Goal: Navigation & Orientation: Find specific page/section

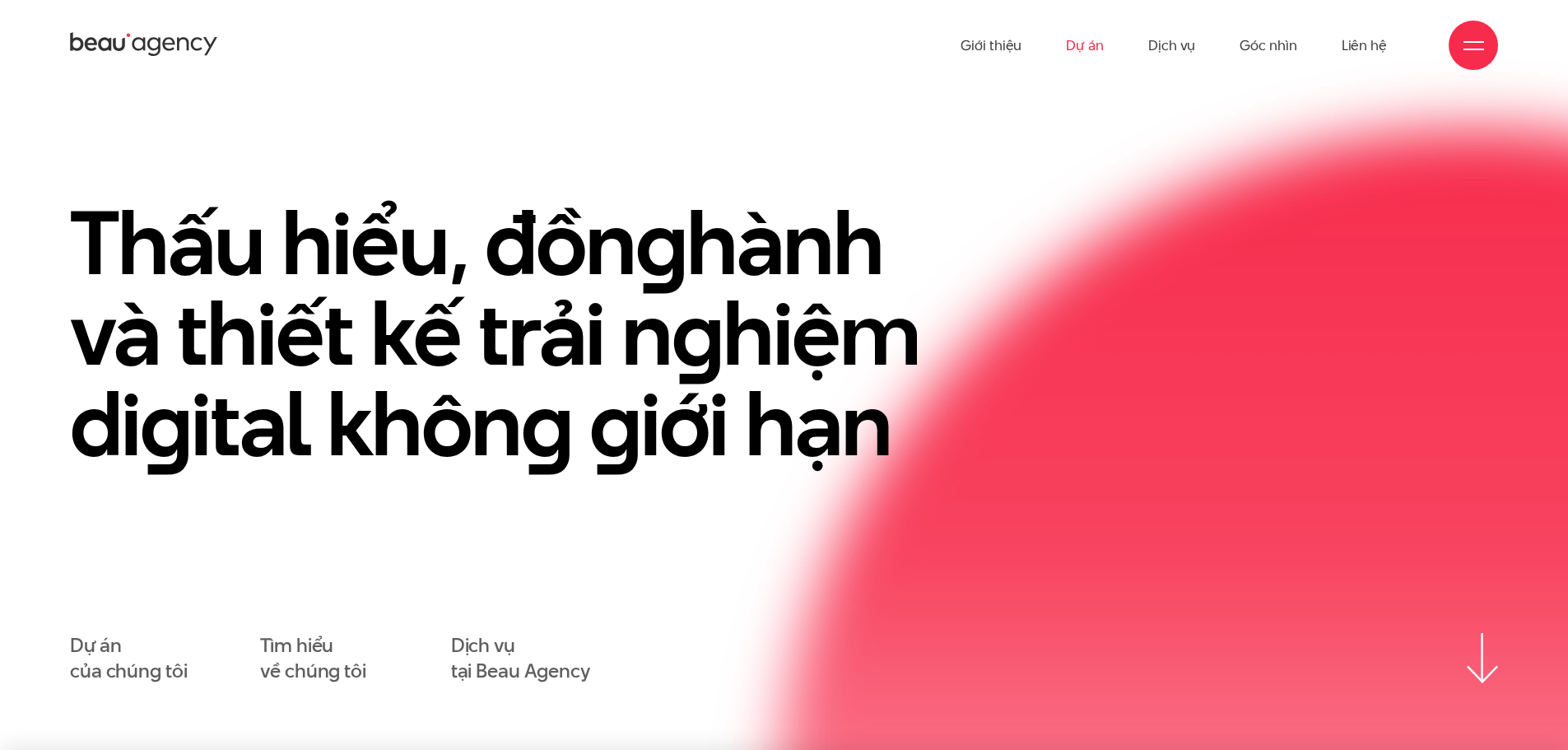
click at [1085, 48] on link "Dự án" at bounding box center [1084, 45] width 38 height 90
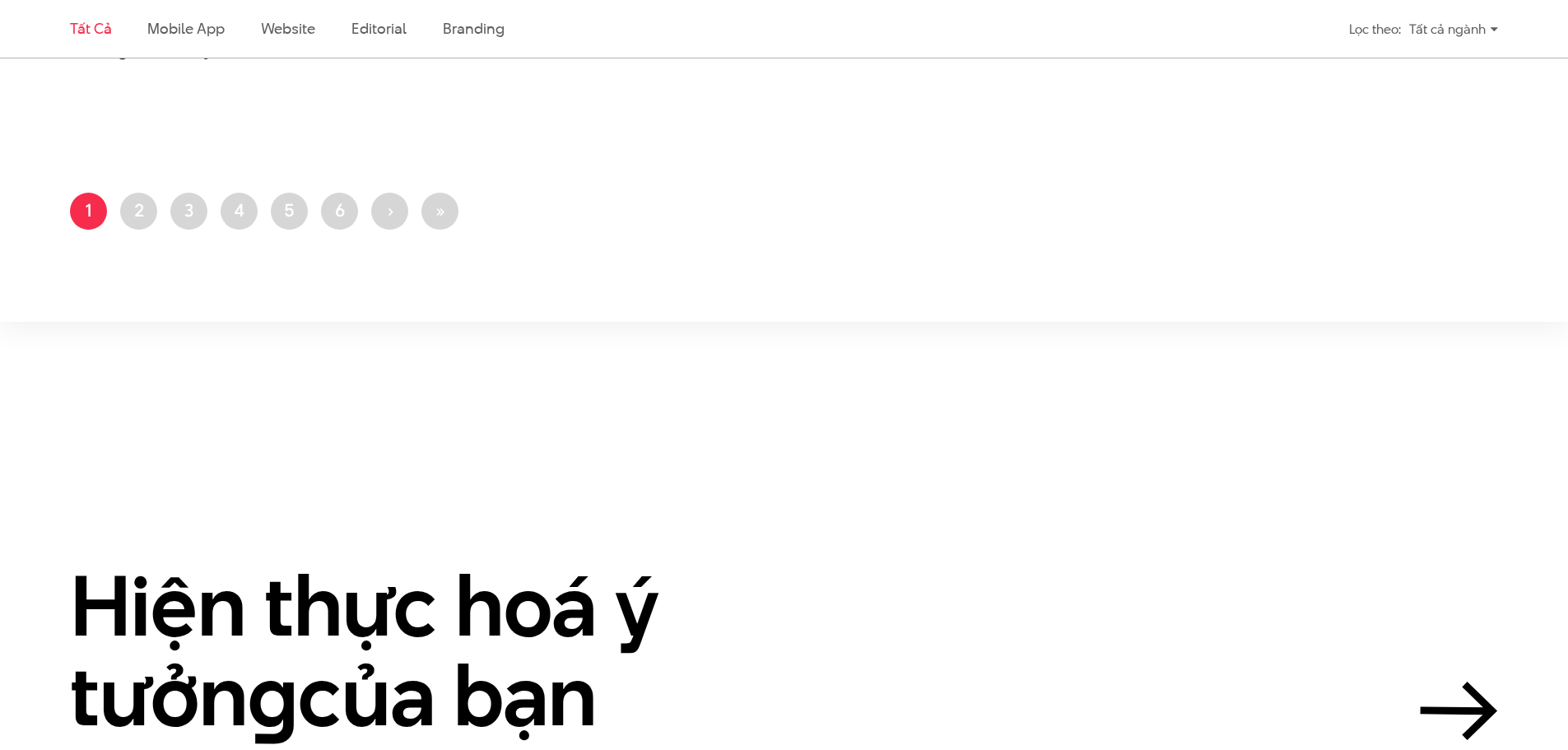
scroll to position [4033, 0]
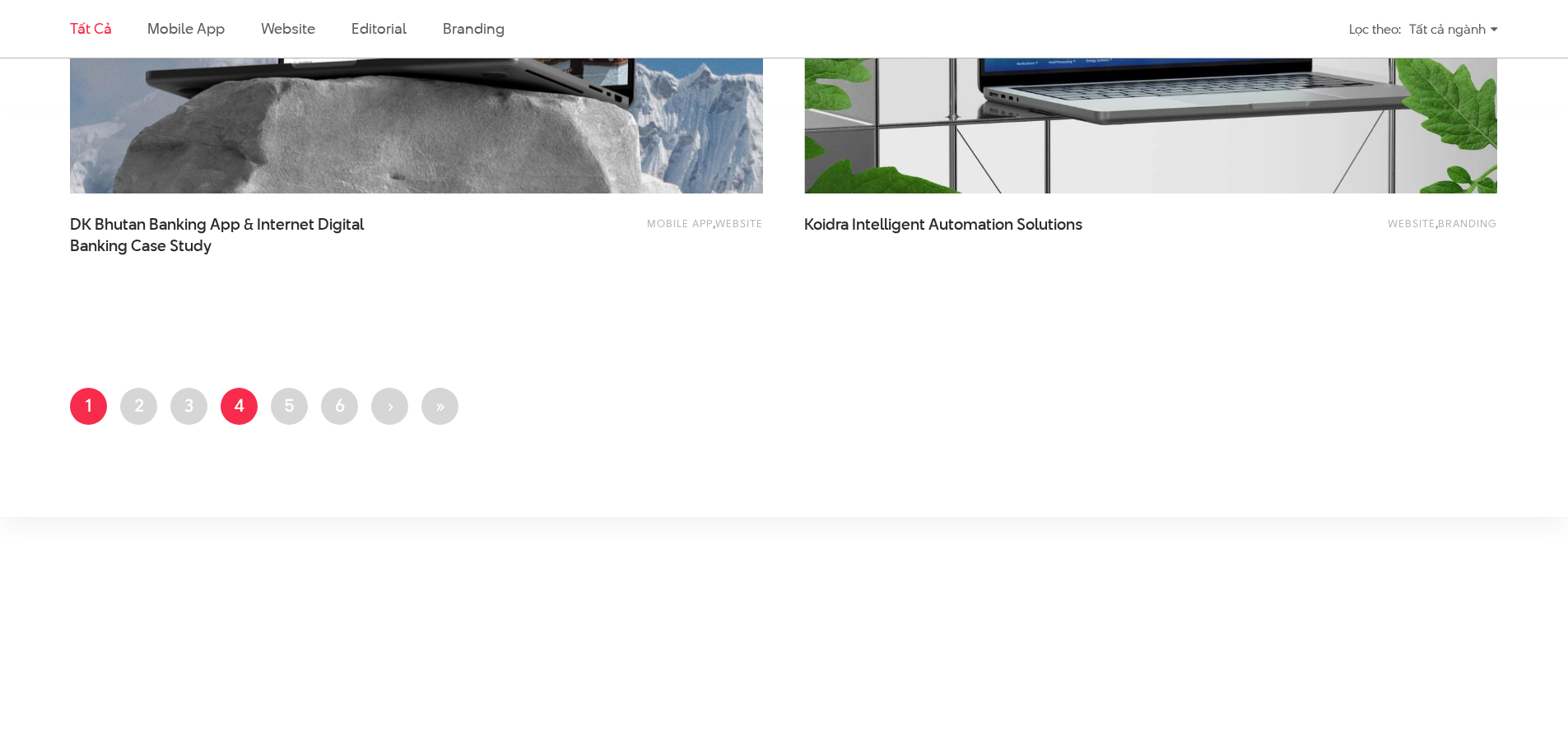
click at [223, 404] on link "Trang 4" at bounding box center [239, 406] width 37 height 37
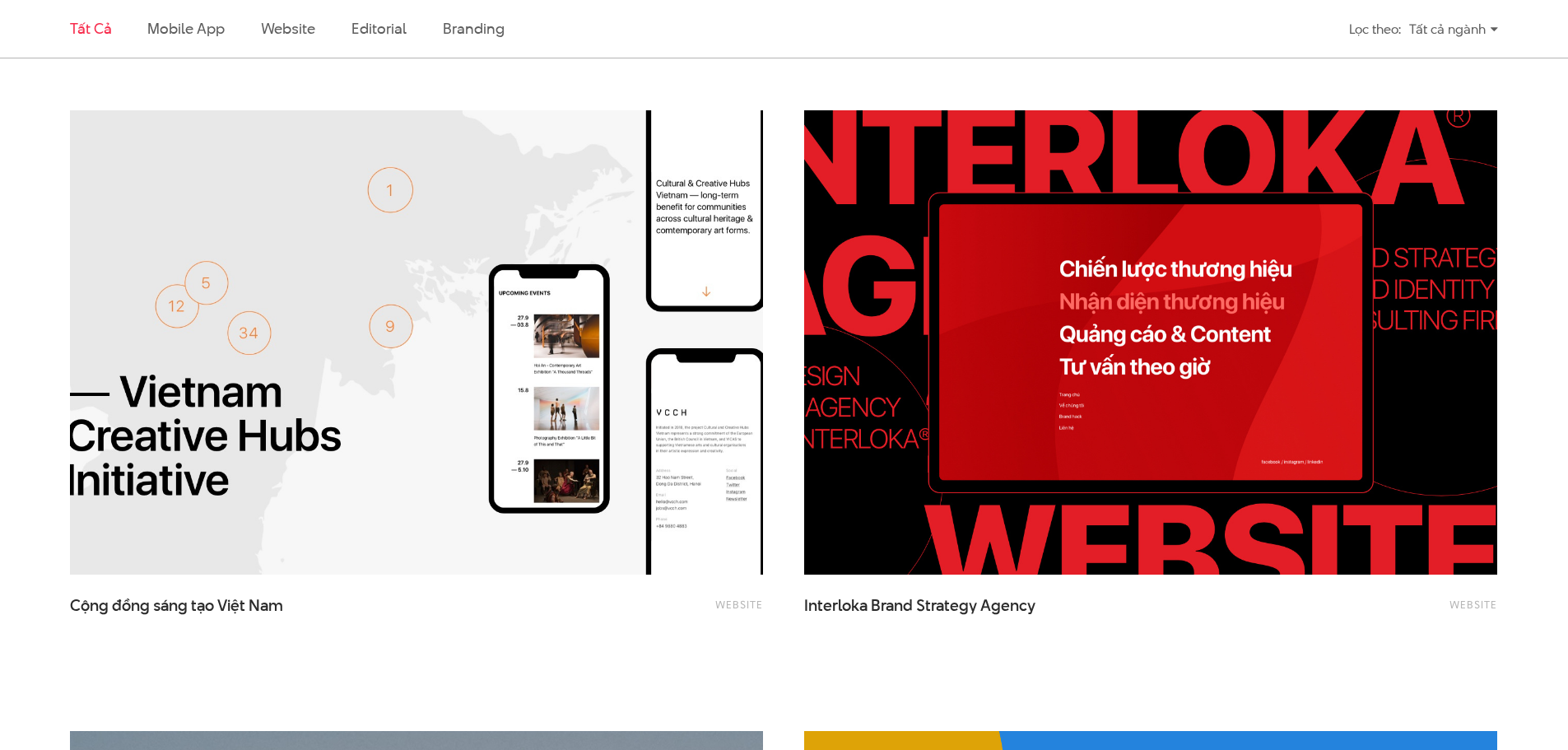
scroll to position [1893, 0]
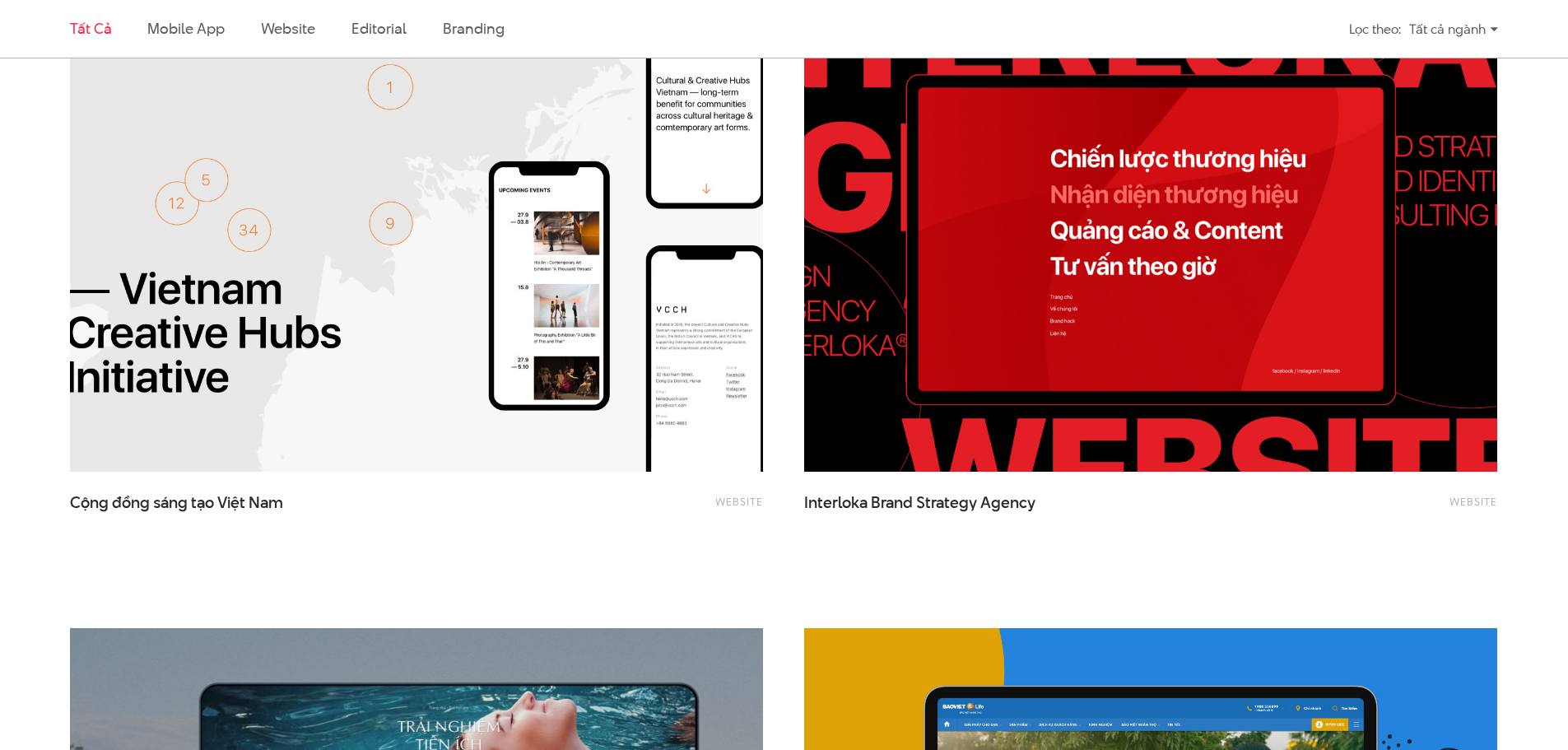
click at [967, 390] on img at bounding box center [1151, 240] width 763 height 511
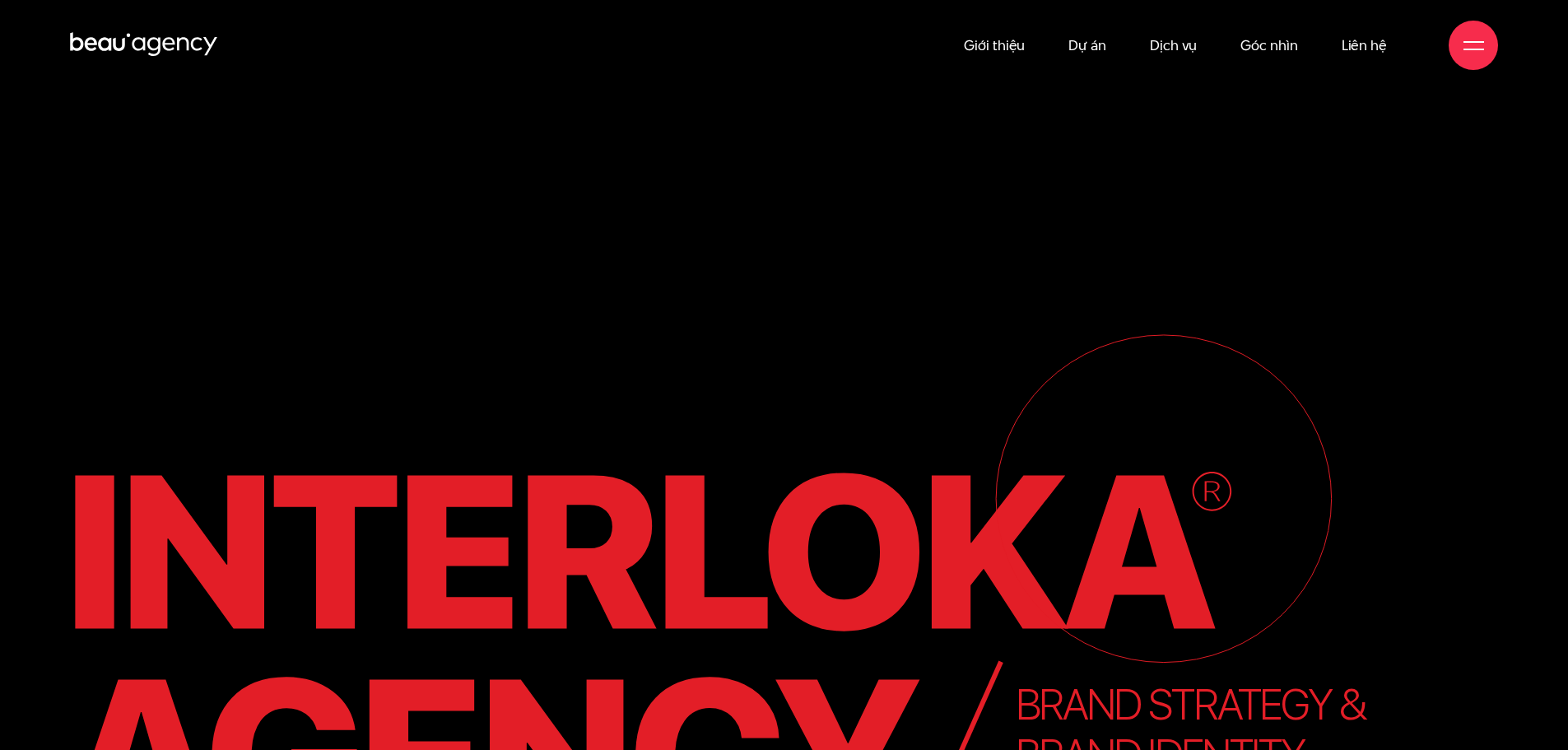
scroll to position [149, 0]
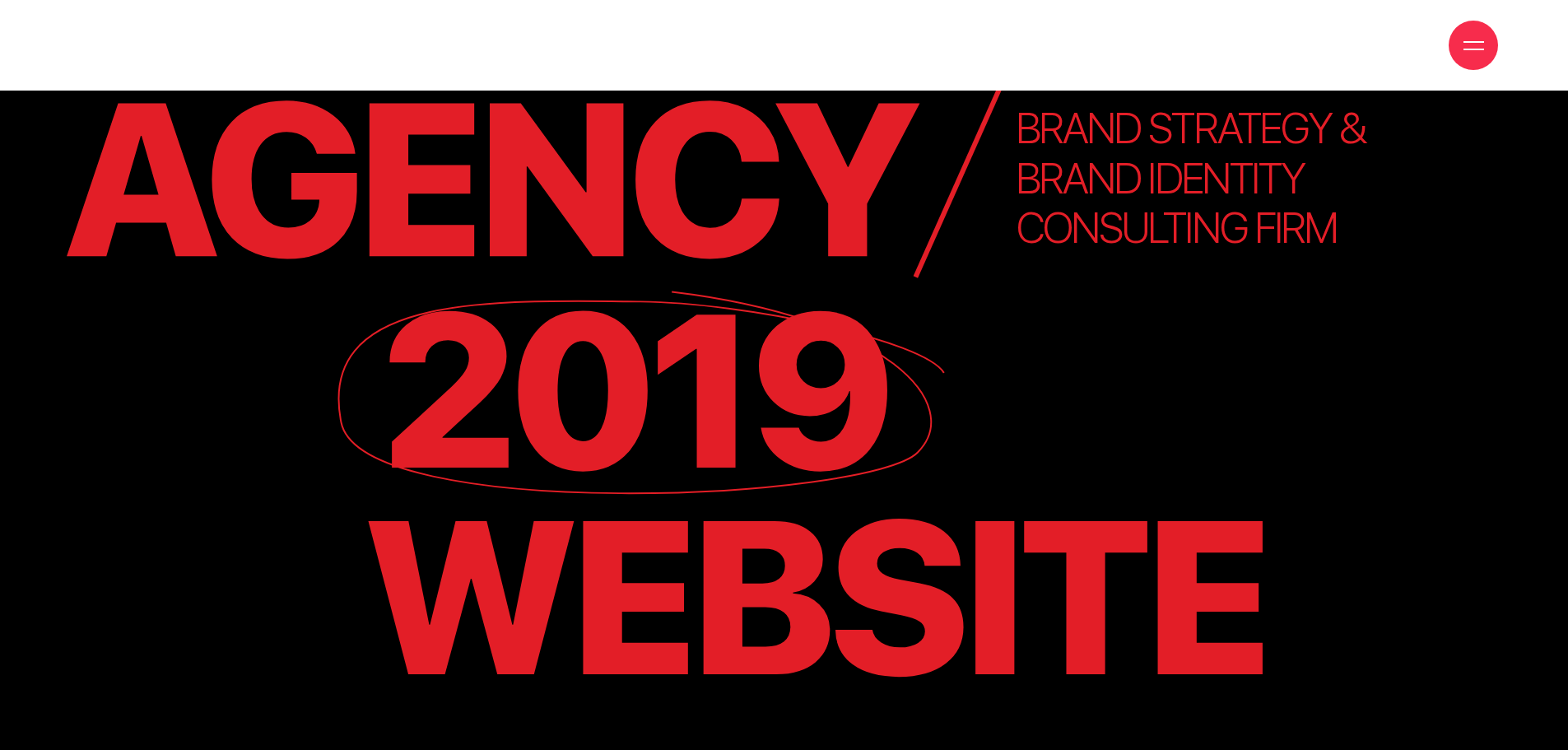
scroll to position [2222, 0]
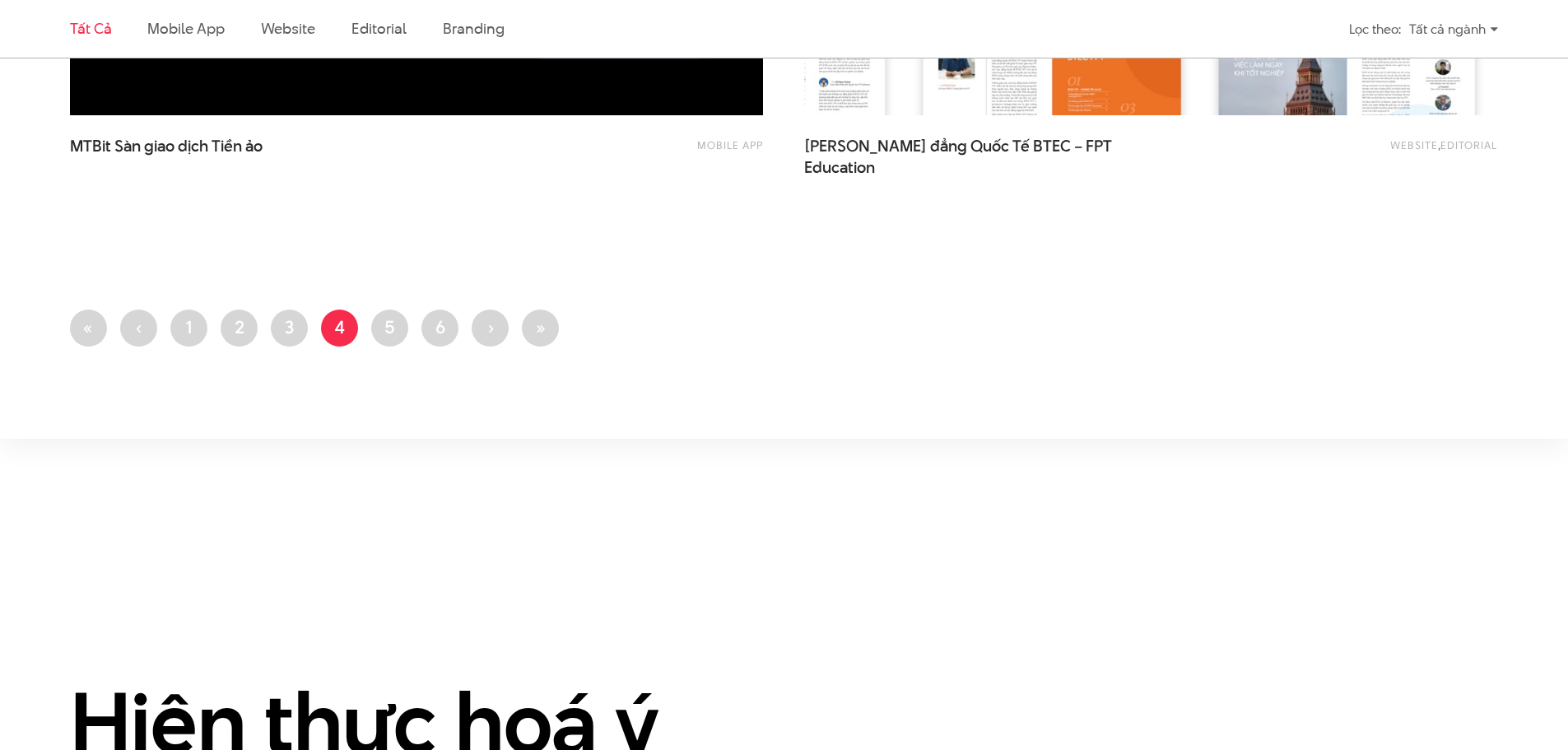
scroll to position [4116, 0]
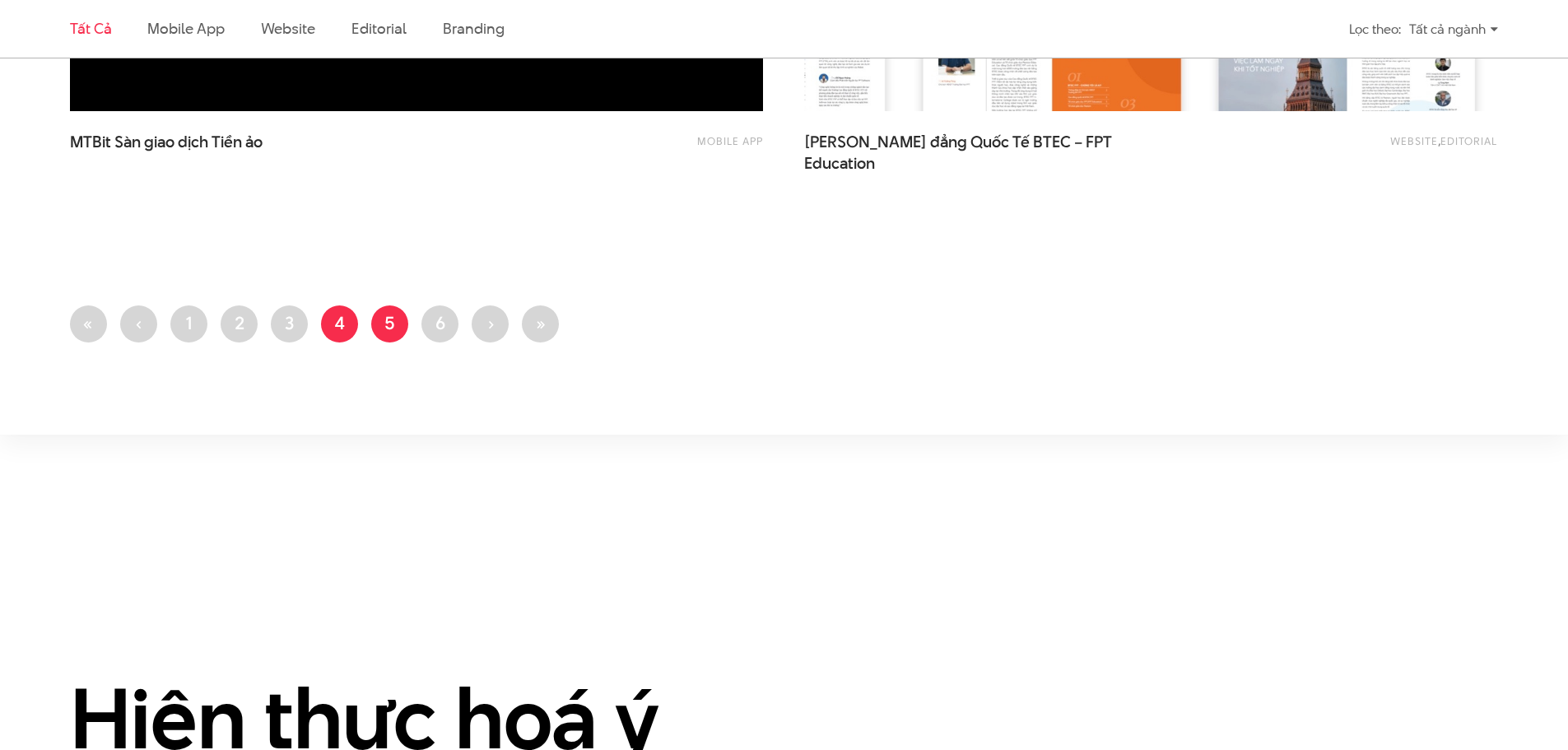
click at [382, 316] on link "Trang 5" at bounding box center [389, 324] width 37 height 37
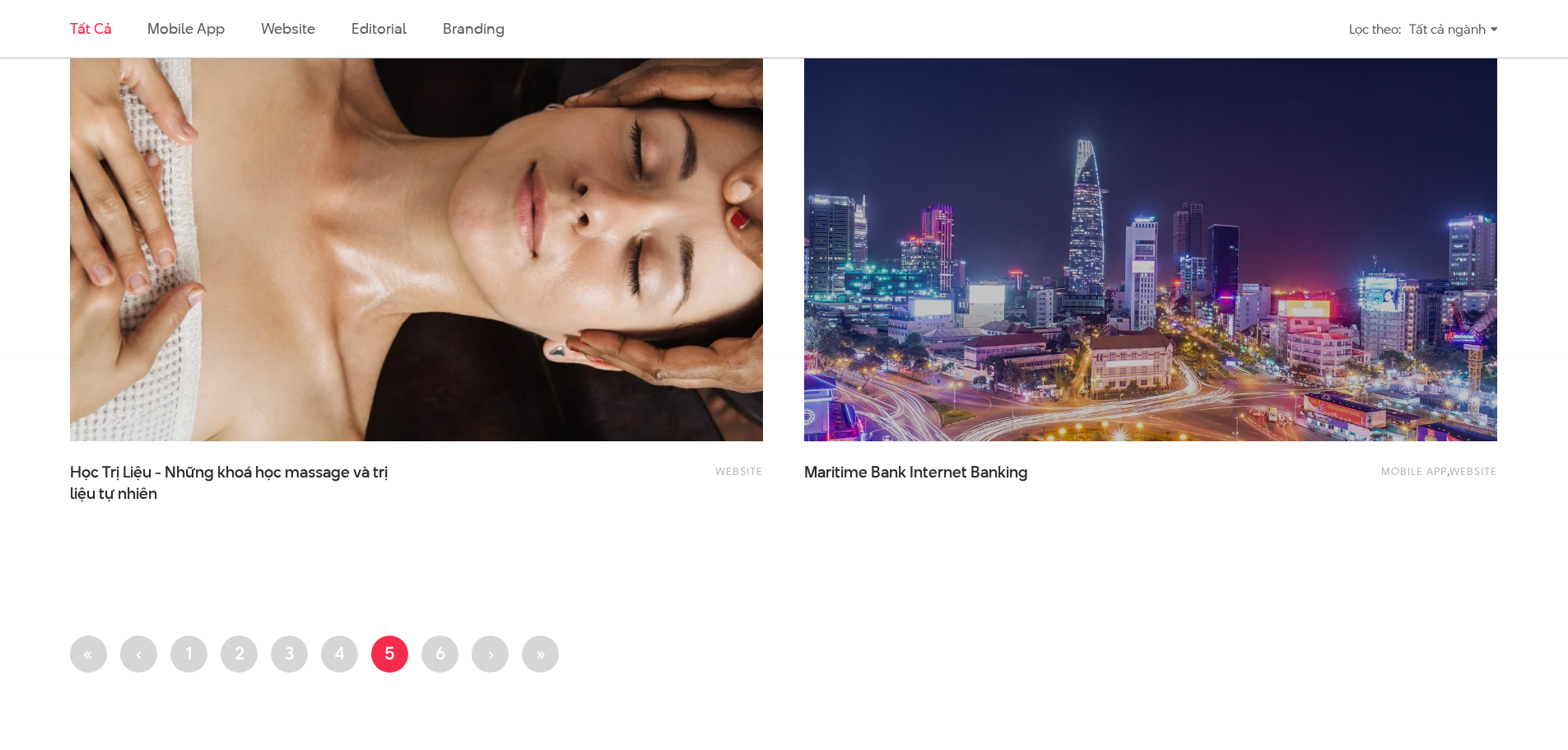
scroll to position [3786, 0]
click at [278, 653] on link "Trang 3" at bounding box center [289, 653] width 37 height 37
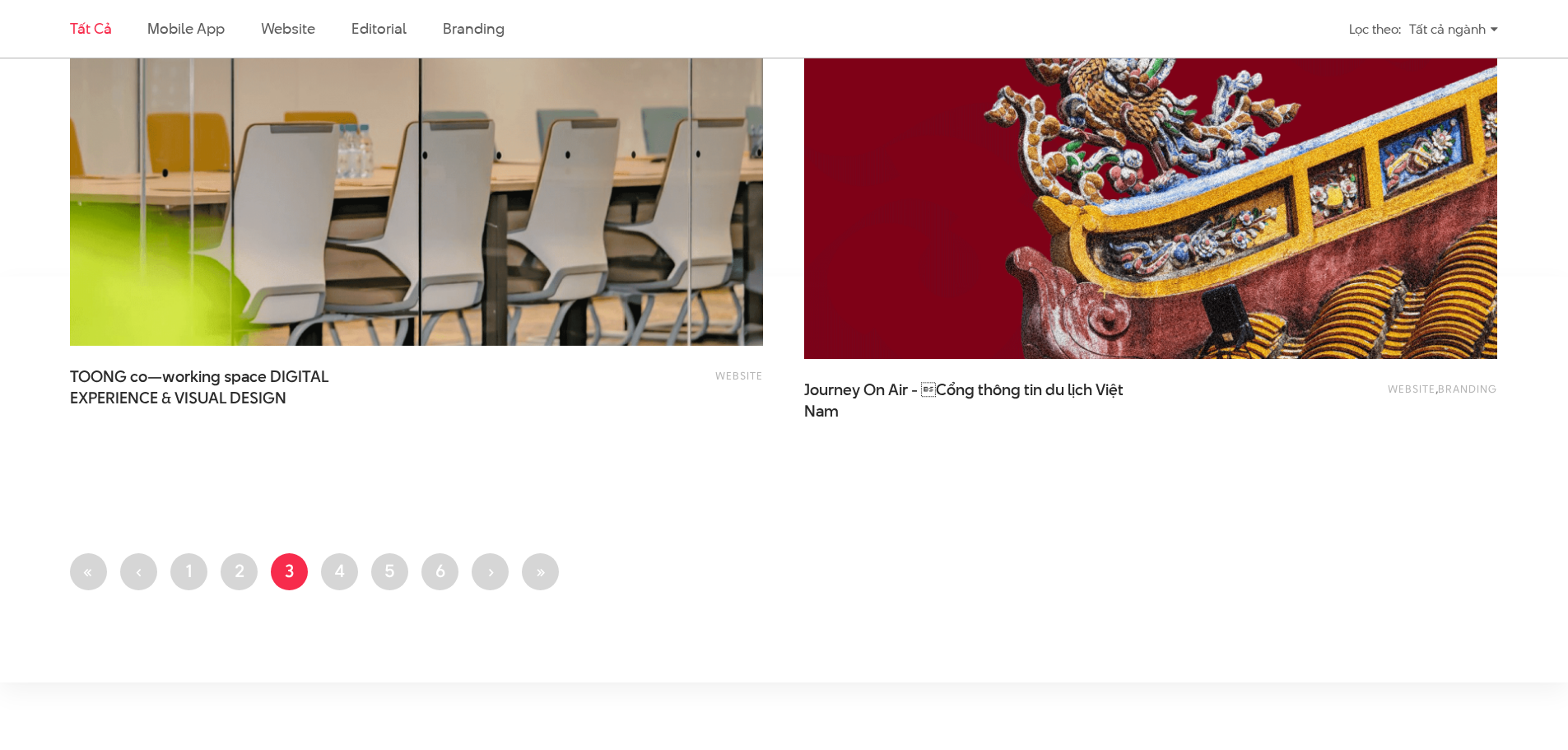
scroll to position [3786, 0]
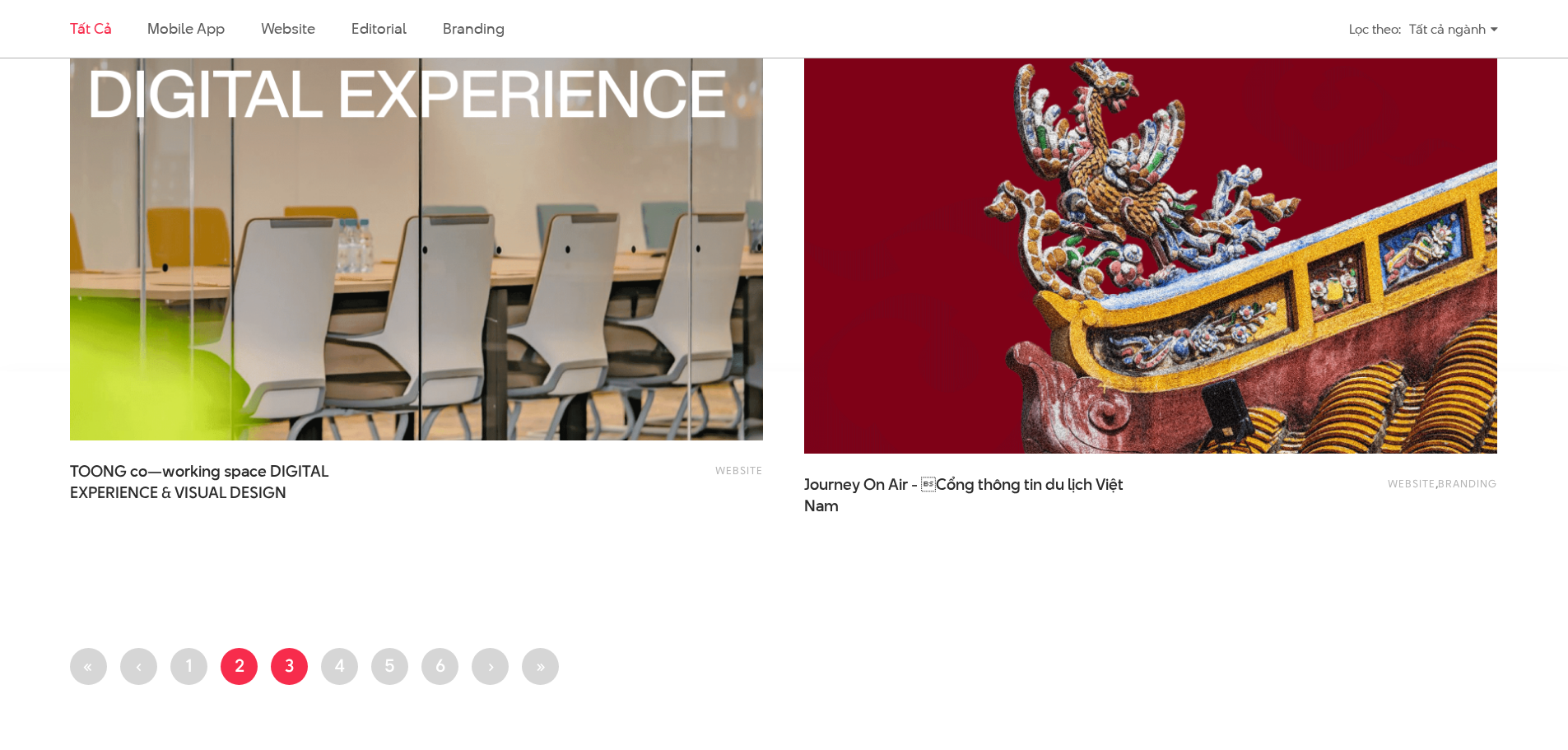
click at [227, 673] on link "Trang 2" at bounding box center [239, 666] width 37 height 37
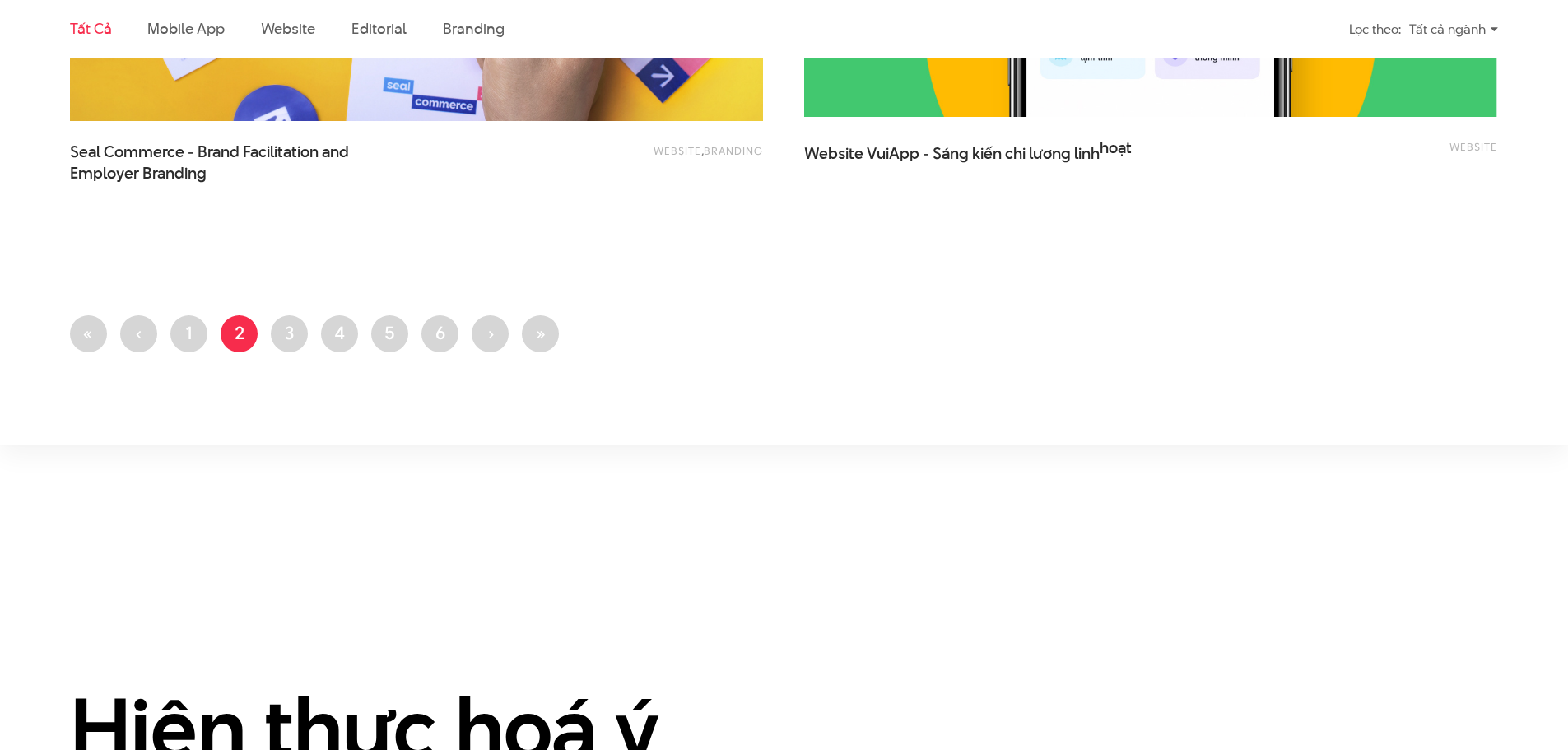
scroll to position [4116, 0]
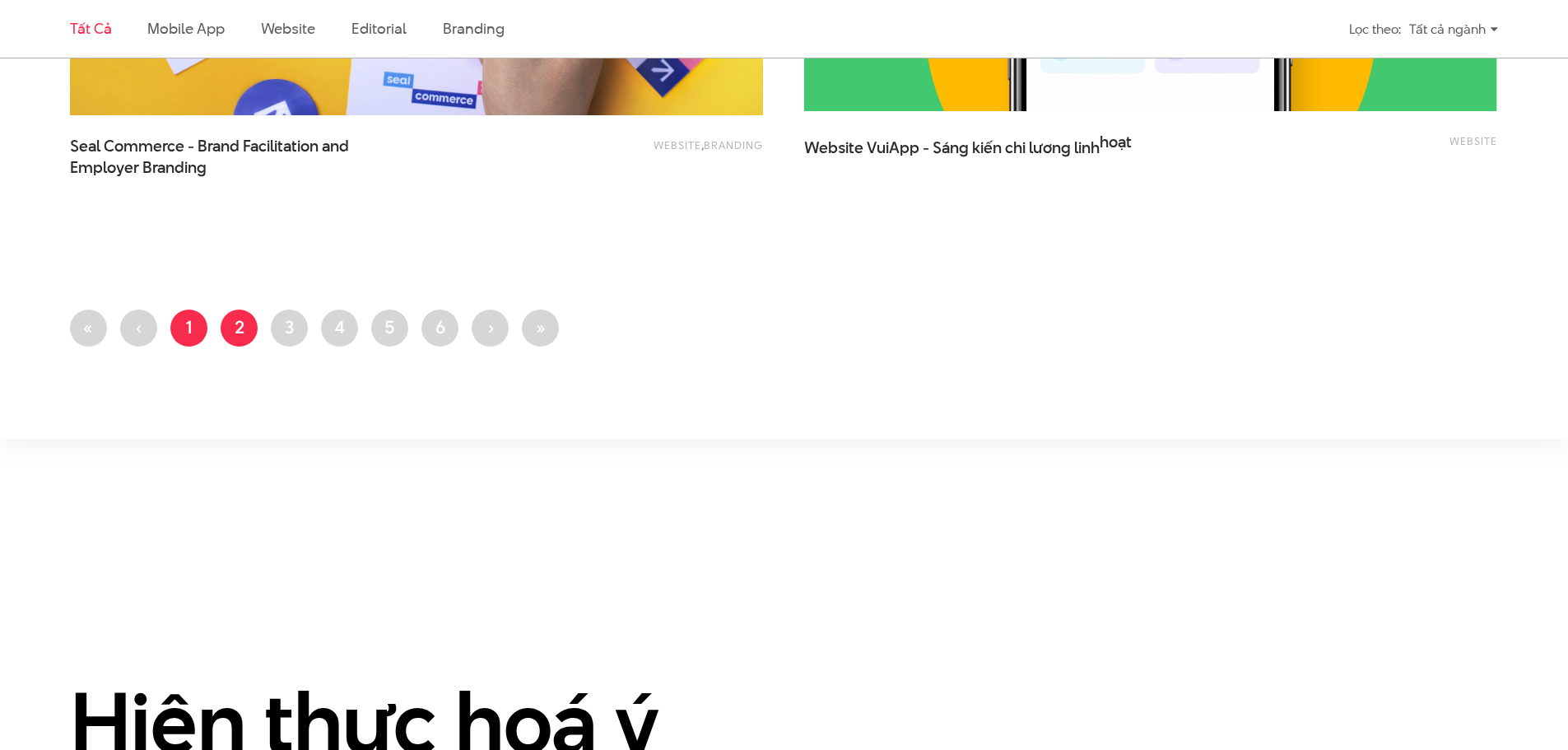
click at [178, 323] on link "Trang 1" at bounding box center [189, 327] width 37 height 37
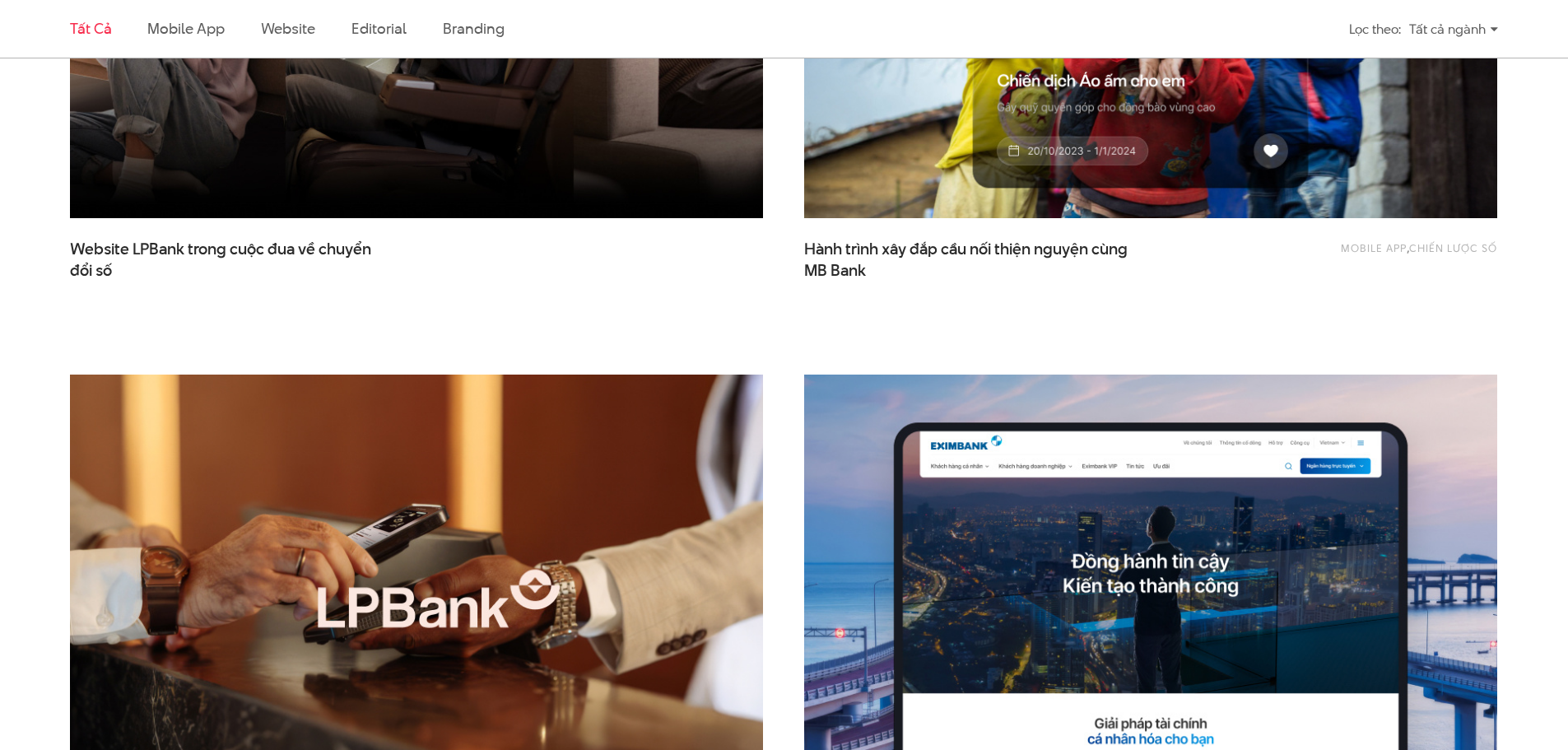
scroll to position [1399, 0]
